Goal: Complete application form

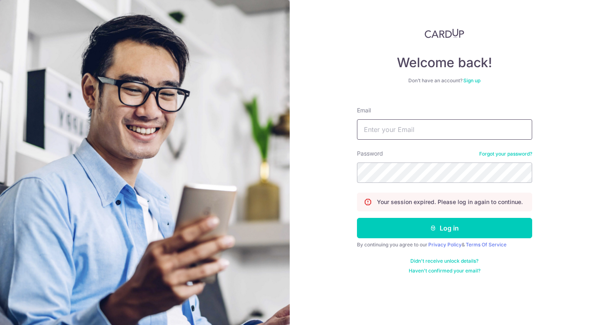
click at [386, 129] on input "Email" at bounding box center [444, 129] width 175 height 20
type input "[EMAIL_ADDRESS][DOMAIN_NAME]"
click at [357, 218] on button "Log in" at bounding box center [444, 228] width 175 height 20
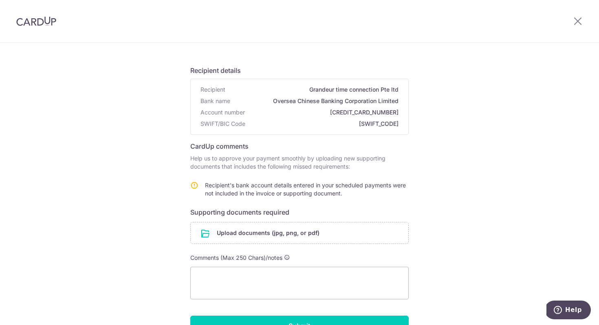
scroll to position [48, 0]
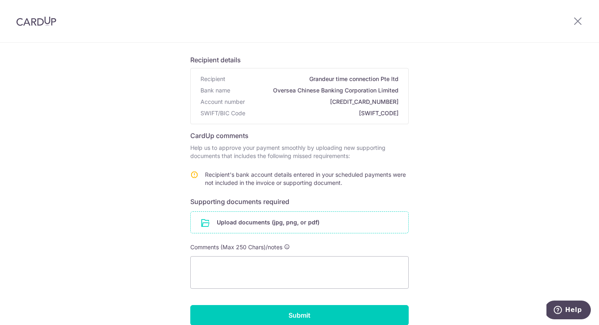
click at [323, 220] on input "file" at bounding box center [300, 222] width 218 height 21
click at [218, 221] on input "file" at bounding box center [300, 222] width 218 height 21
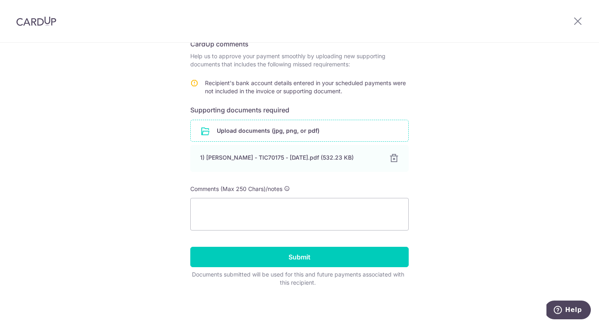
scroll to position [140, 0]
click at [303, 207] on textarea at bounding box center [299, 214] width 218 height 33
type textarea "B"
type textarea "I"
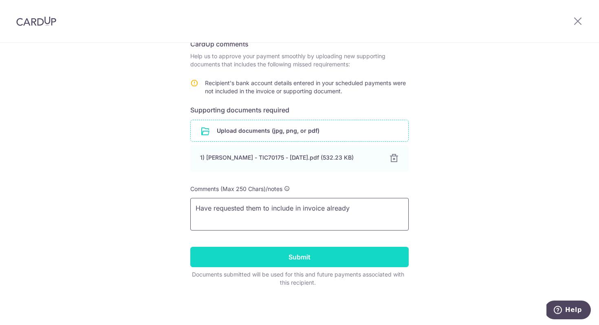
type textarea "Have requested them to include in invoice already"
click at [301, 260] on input "Submit" at bounding box center [299, 257] width 218 height 20
